Goal: Task Accomplishment & Management: Use online tool/utility

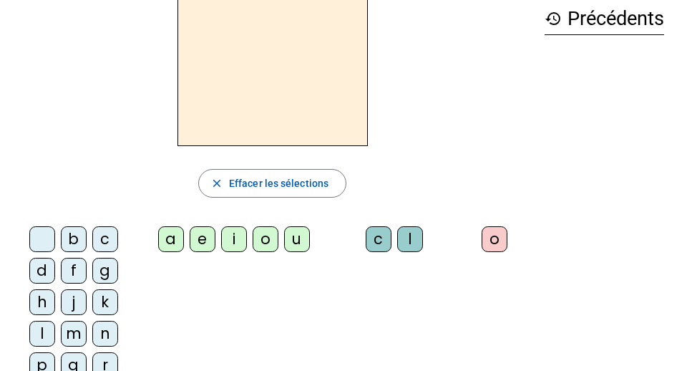
scroll to position [81, 0]
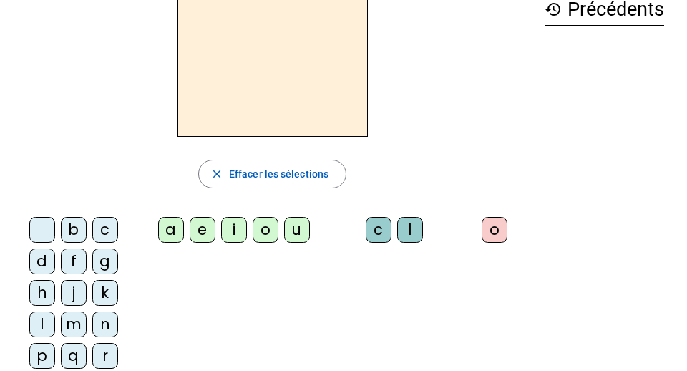
click at [75, 232] on div "b" at bounding box center [74, 230] width 26 height 26
click at [172, 227] on div "a" at bounding box center [171, 230] width 26 height 26
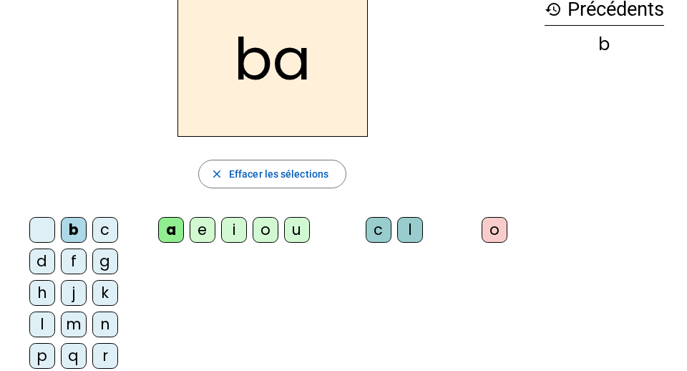
click at [209, 226] on div "e" at bounding box center [203, 230] width 26 height 26
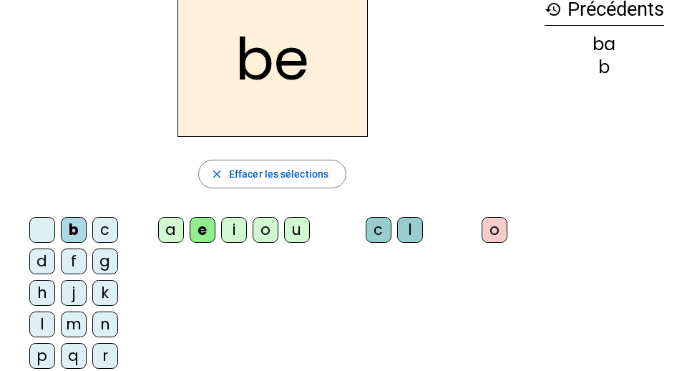
click at [418, 228] on div "l" at bounding box center [410, 230] width 26 height 26
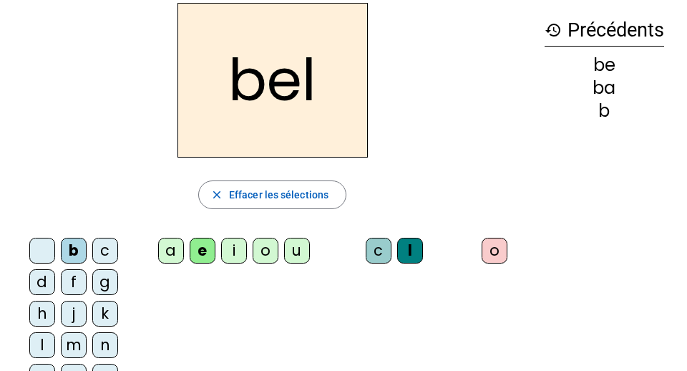
scroll to position [63, 0]
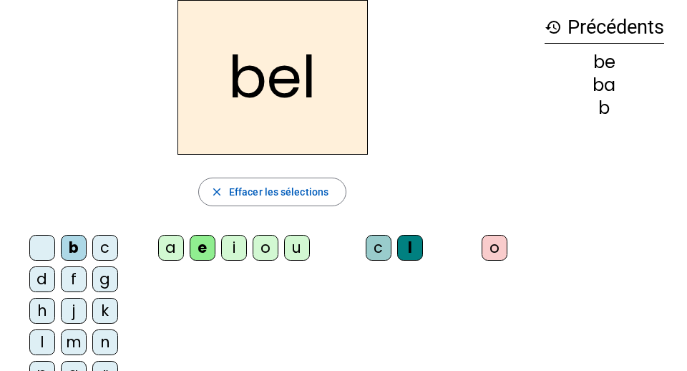
click at [159, 245] on div "a" at bounding box center [171, 248] width 26 height 26
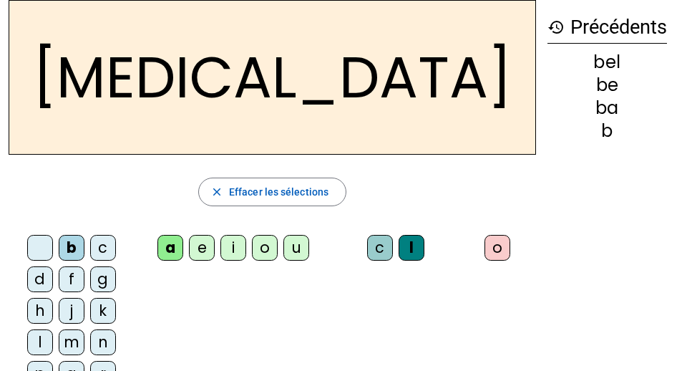
click at [78, 338] on div "m" at bounding box center [72, 342] width 26 height 26
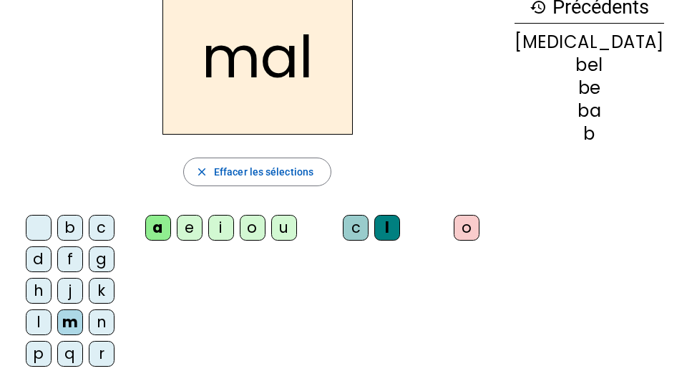
scroll to position [101, 0]
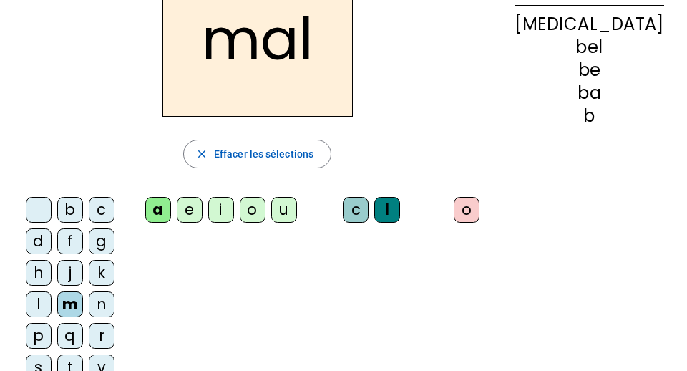
click at [364, 200] on div "c" at bounding box center [356, 210] width 26 height 26
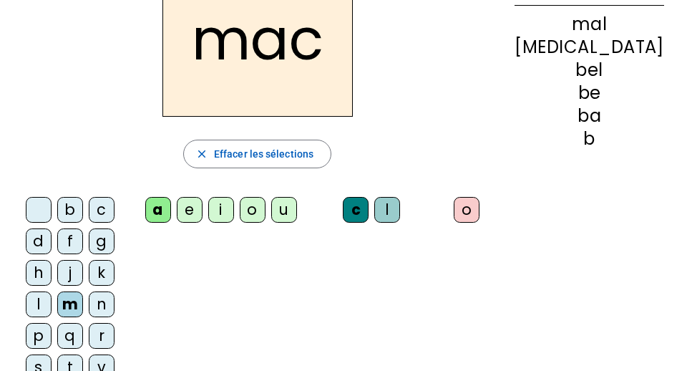
click at [70, 361] on div "t" at bounding box center [70, 367] width 26 height 26
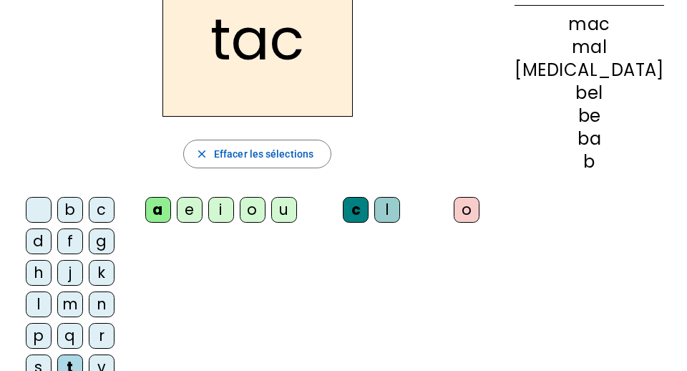
click at [479, 212] on div "o" at bounding box center [467, 210] width 26 height 26
